Goal: Task Accomplishment & Management: Use online tool/utility

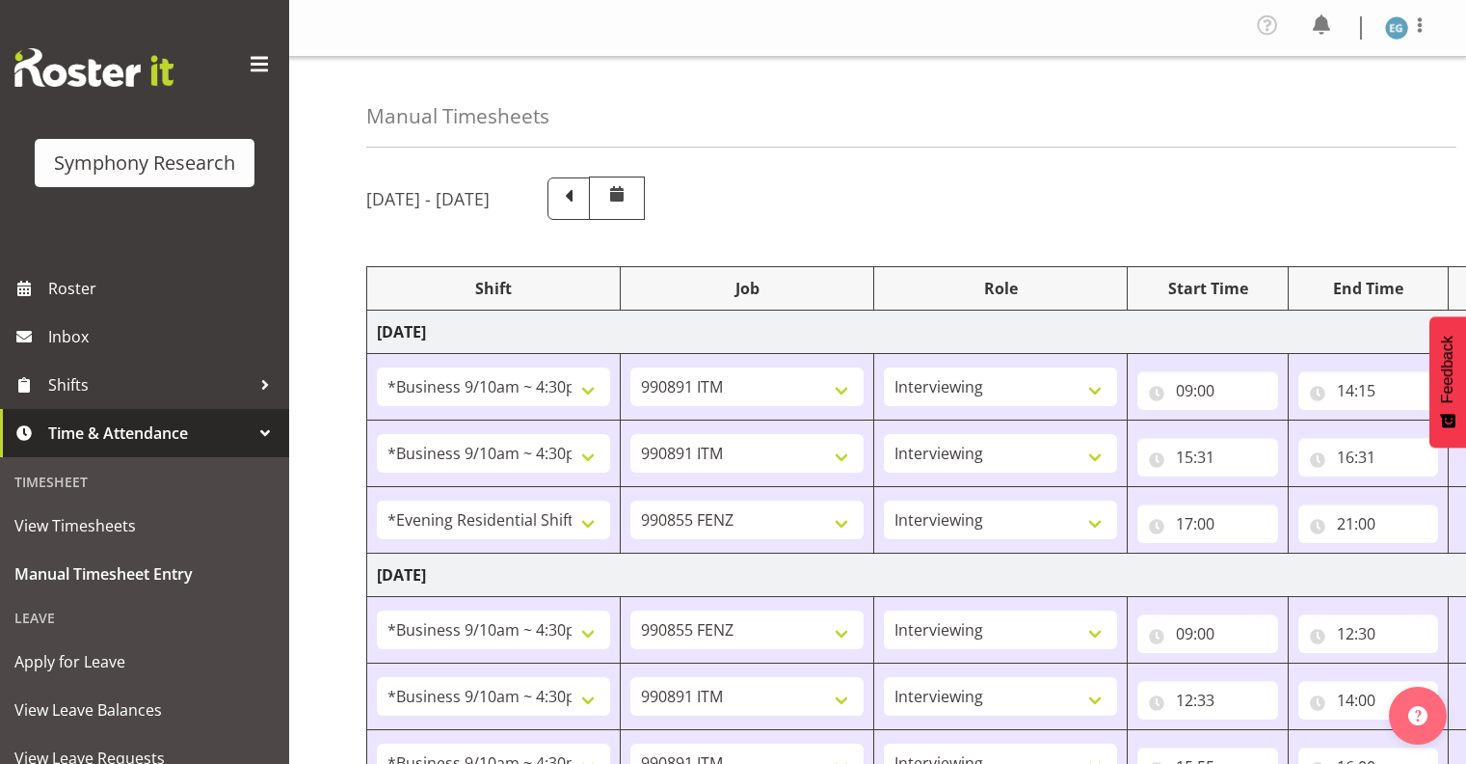
select select "26078"
select select "10549"
select select "26078"
select select "10549"
select select "48116"
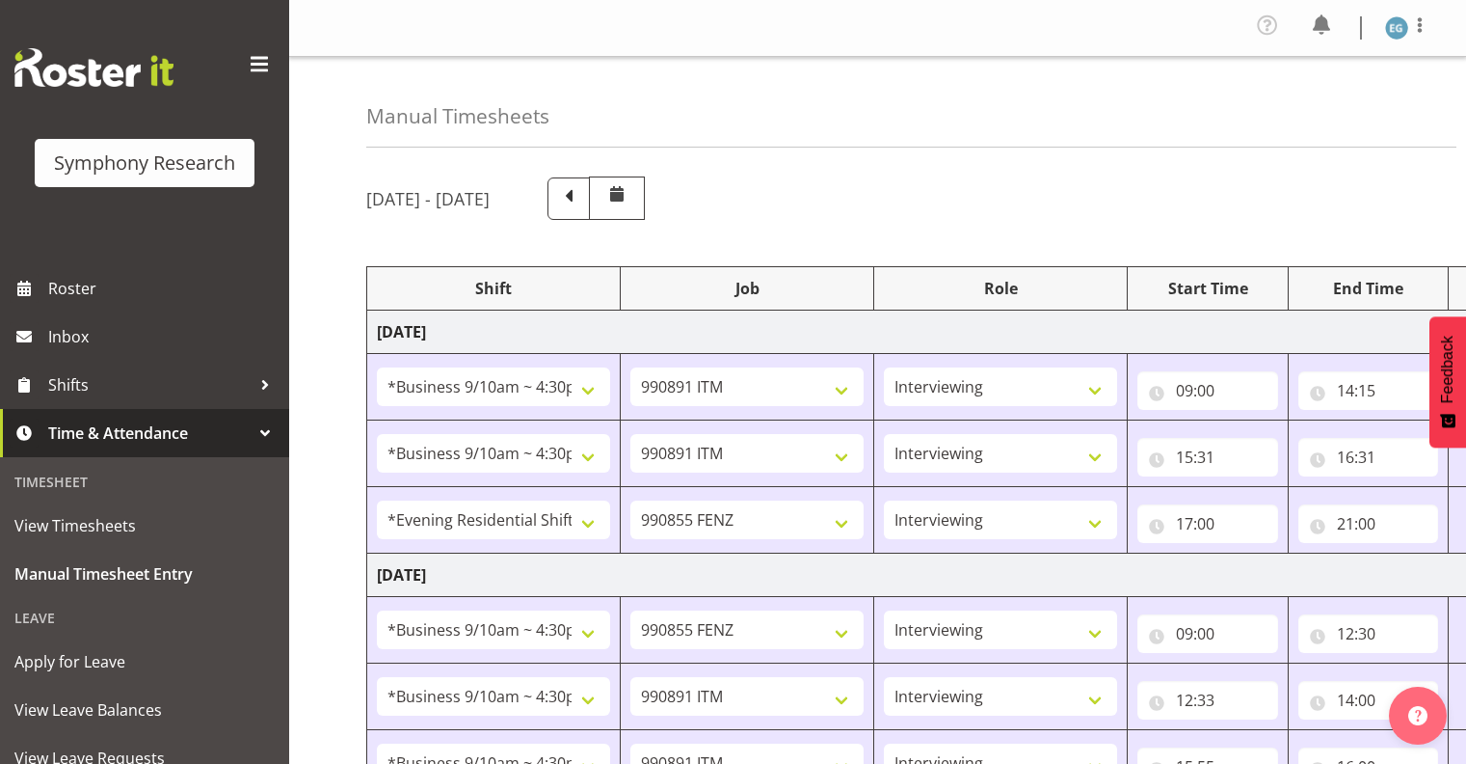
select select "9636"
select select "26078"
select select "9636"
select select "26078"
select select "10549"
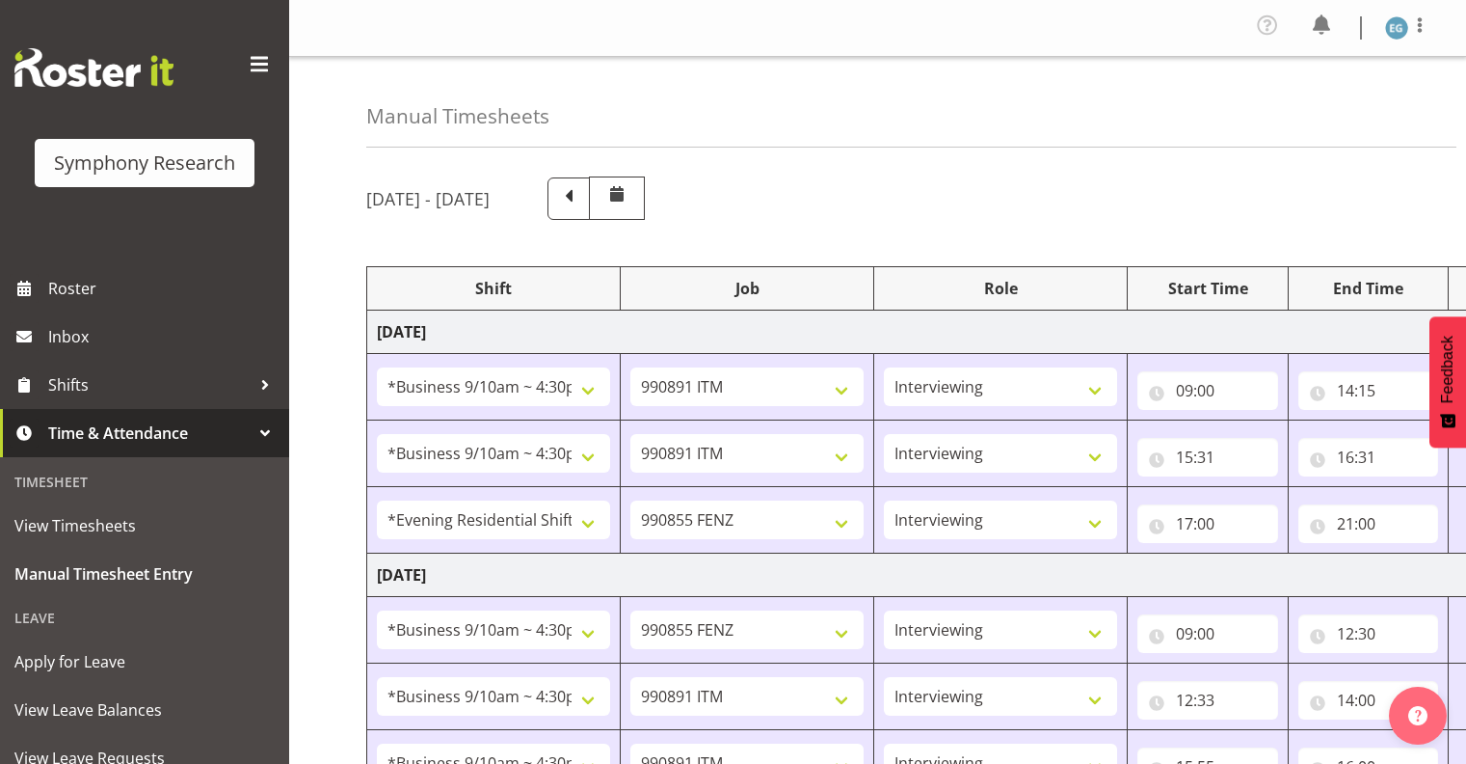
select select "26078"
select select "10549"
select select "26078"
select select "9636"
select select "26078"
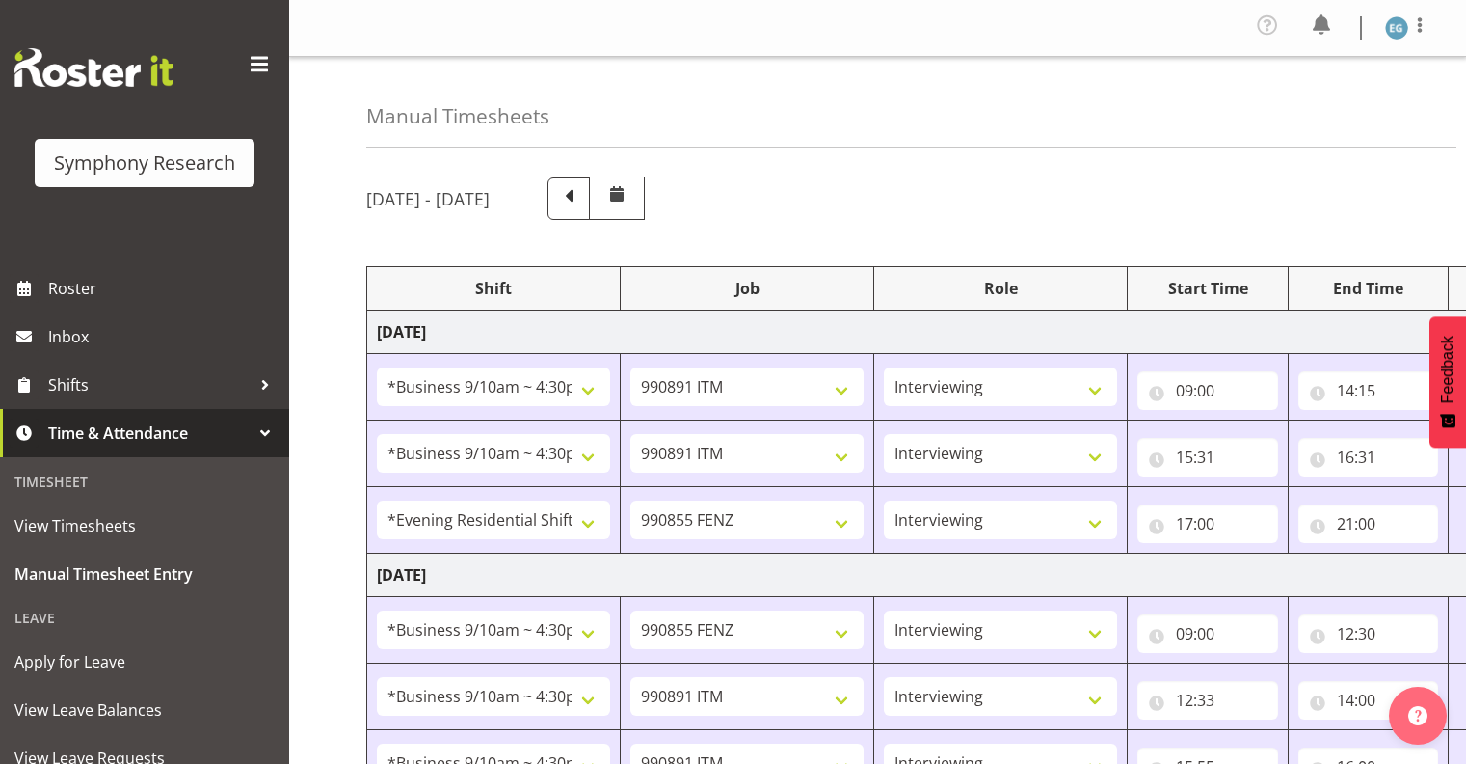
select select "10549"
select select "48116"
select select "9636"
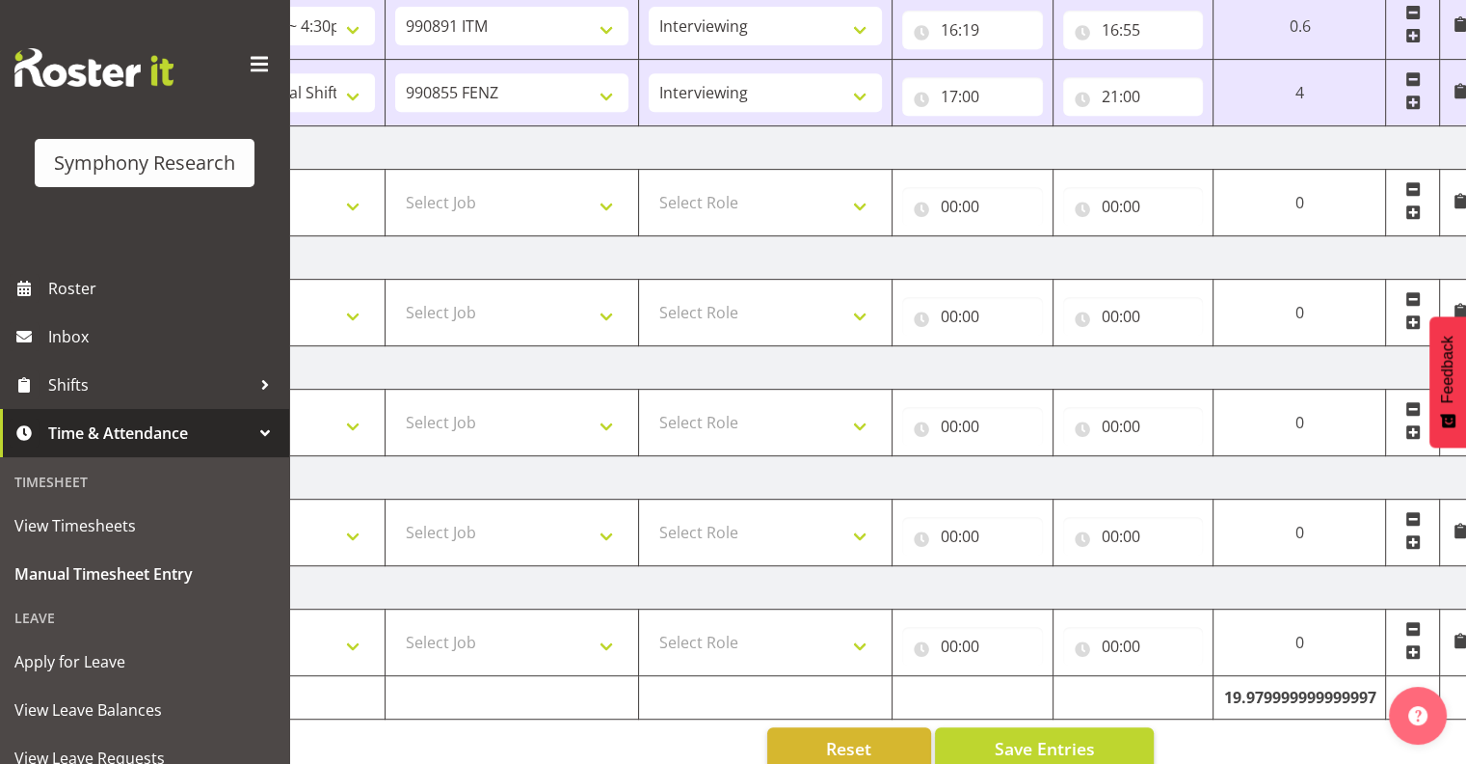
scroll to position [899, 0]
